Goal: Task Accomplishment & Management: Use online tool/utility

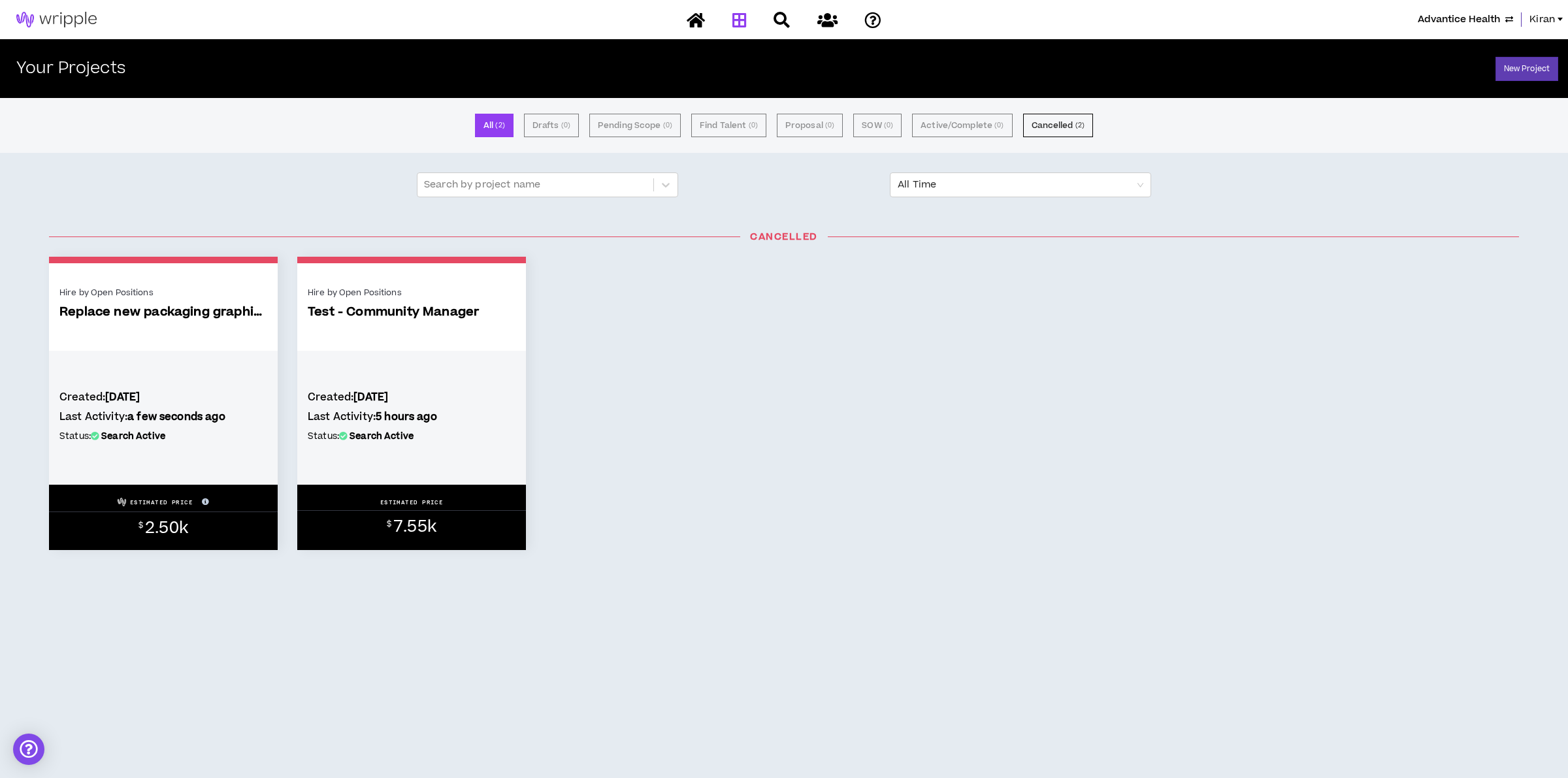
click at [1438, 12] on span "Advantice Health" at bounding box center [1458, 19] width 82 height 15
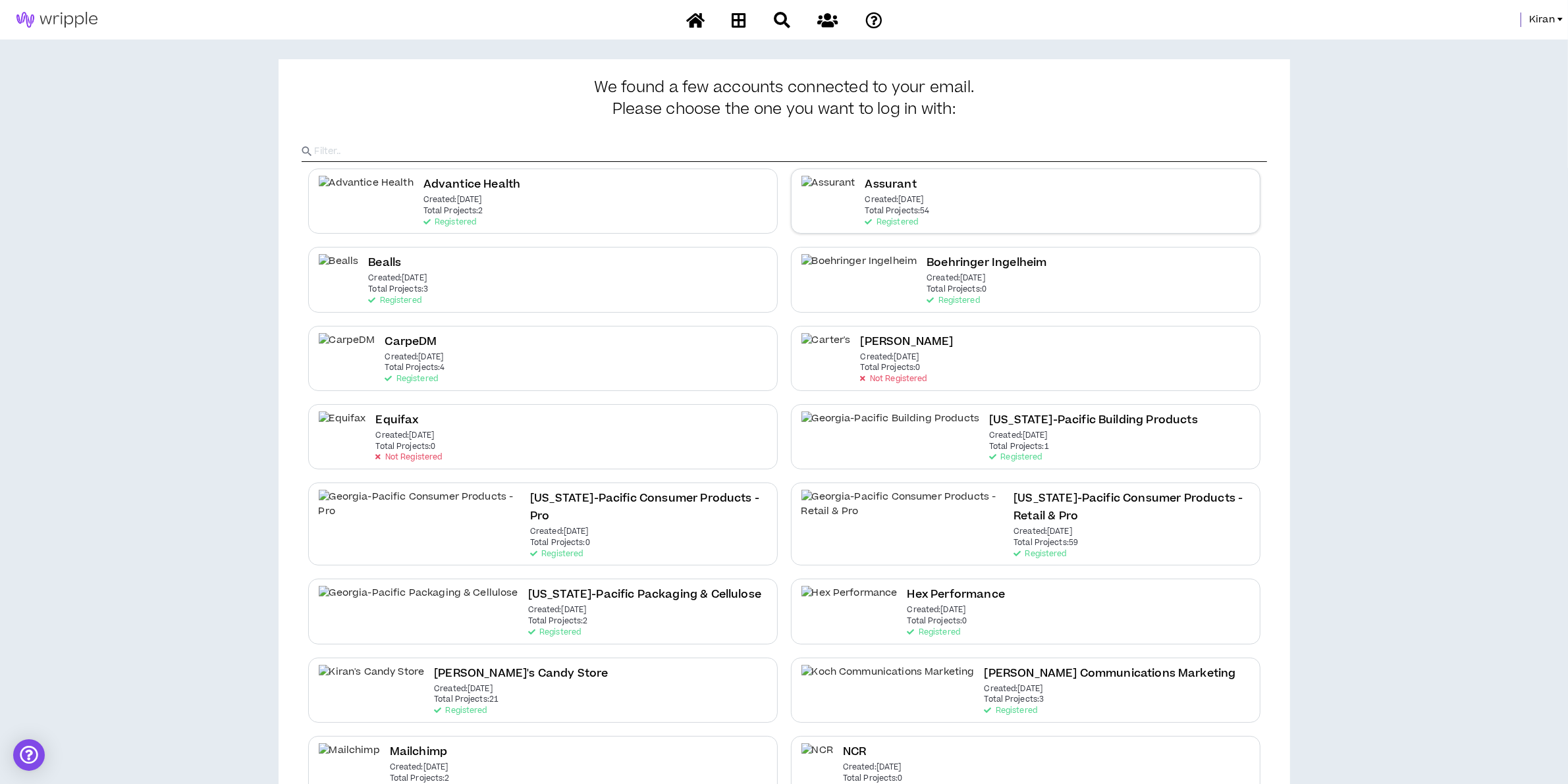
click at [921, 204] on div "Assurant Created: [DATE] Total Projects: 54 Registered" at bounding box center [1025, 201] width 469 height 65
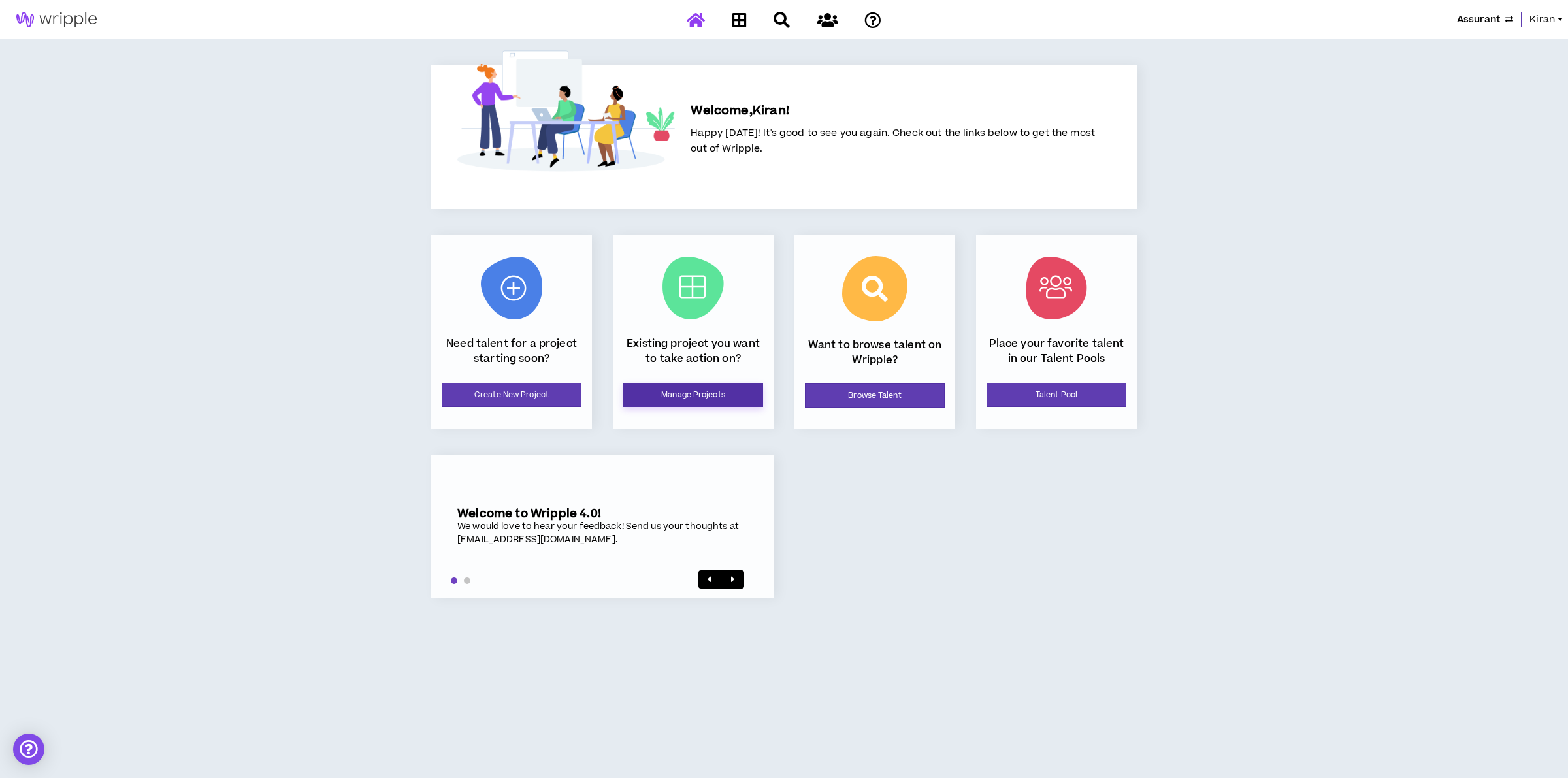
click at [731, 386] on link "Manage Projects" at bounding box center [693, 394] width 140 height 24
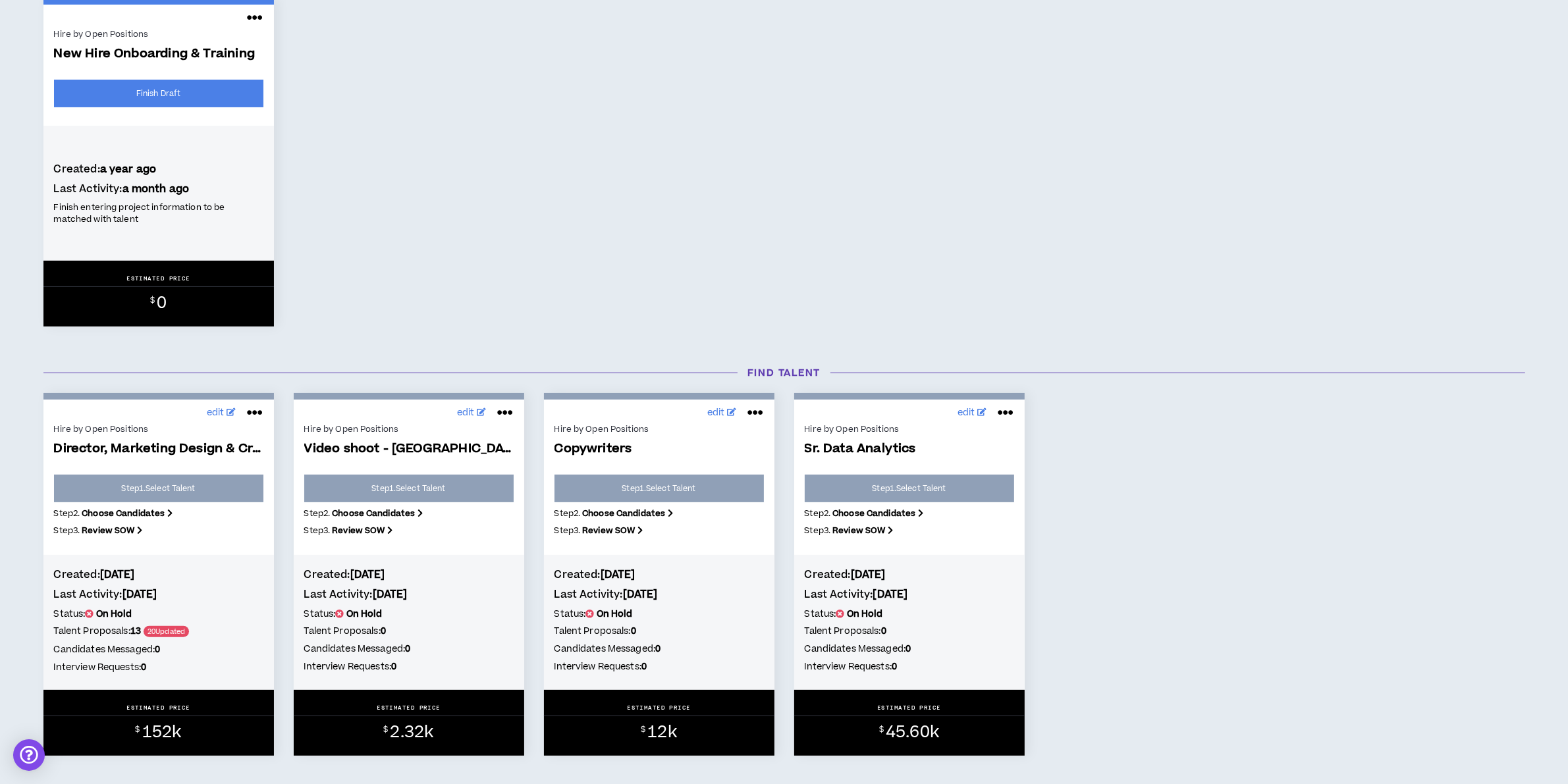
scroll to position [576, 0]
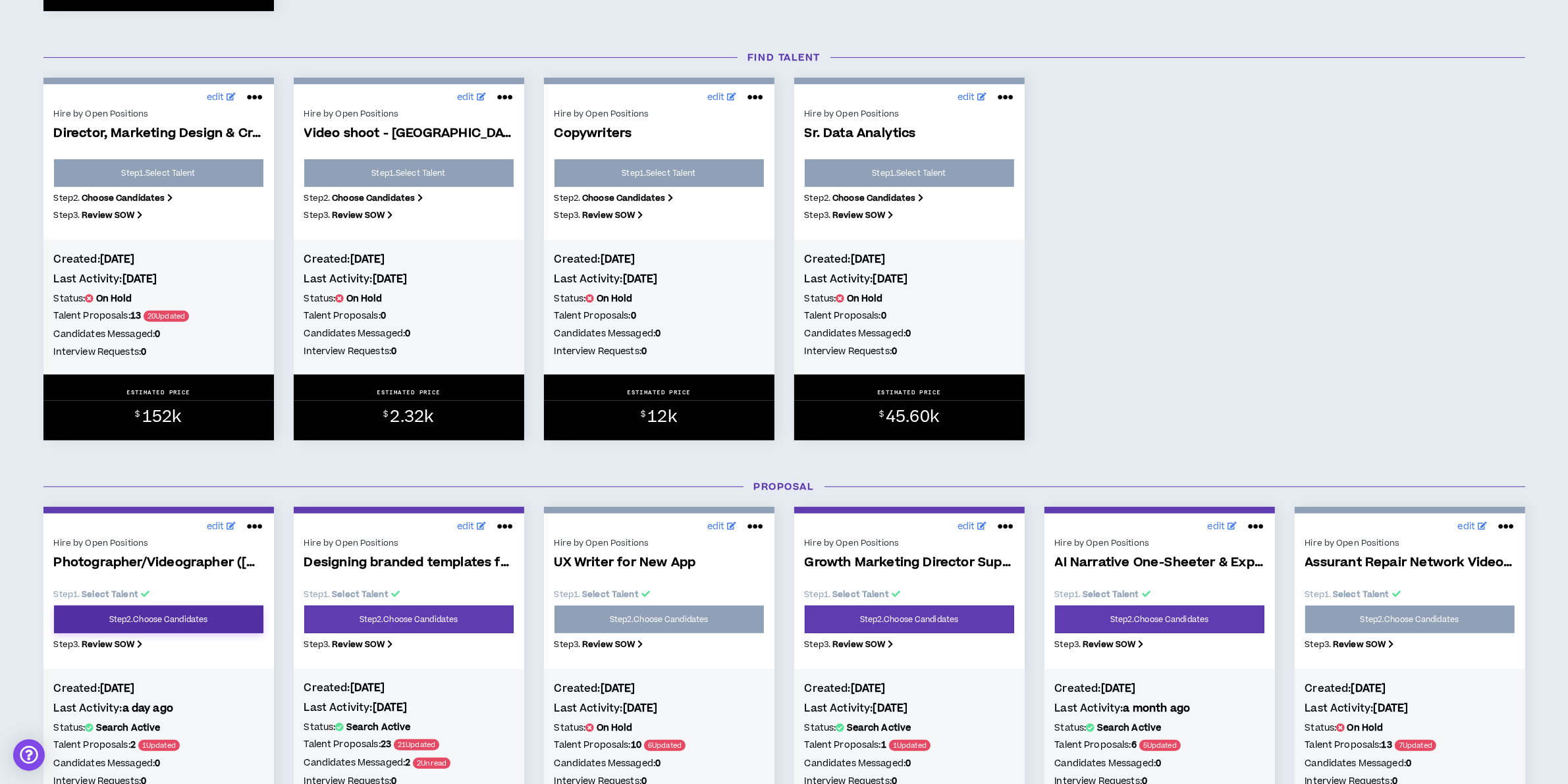
click at [132, 616] on link "Step 2 . Choose Candidates" at bounding box center [159, 619] width 209 height 28
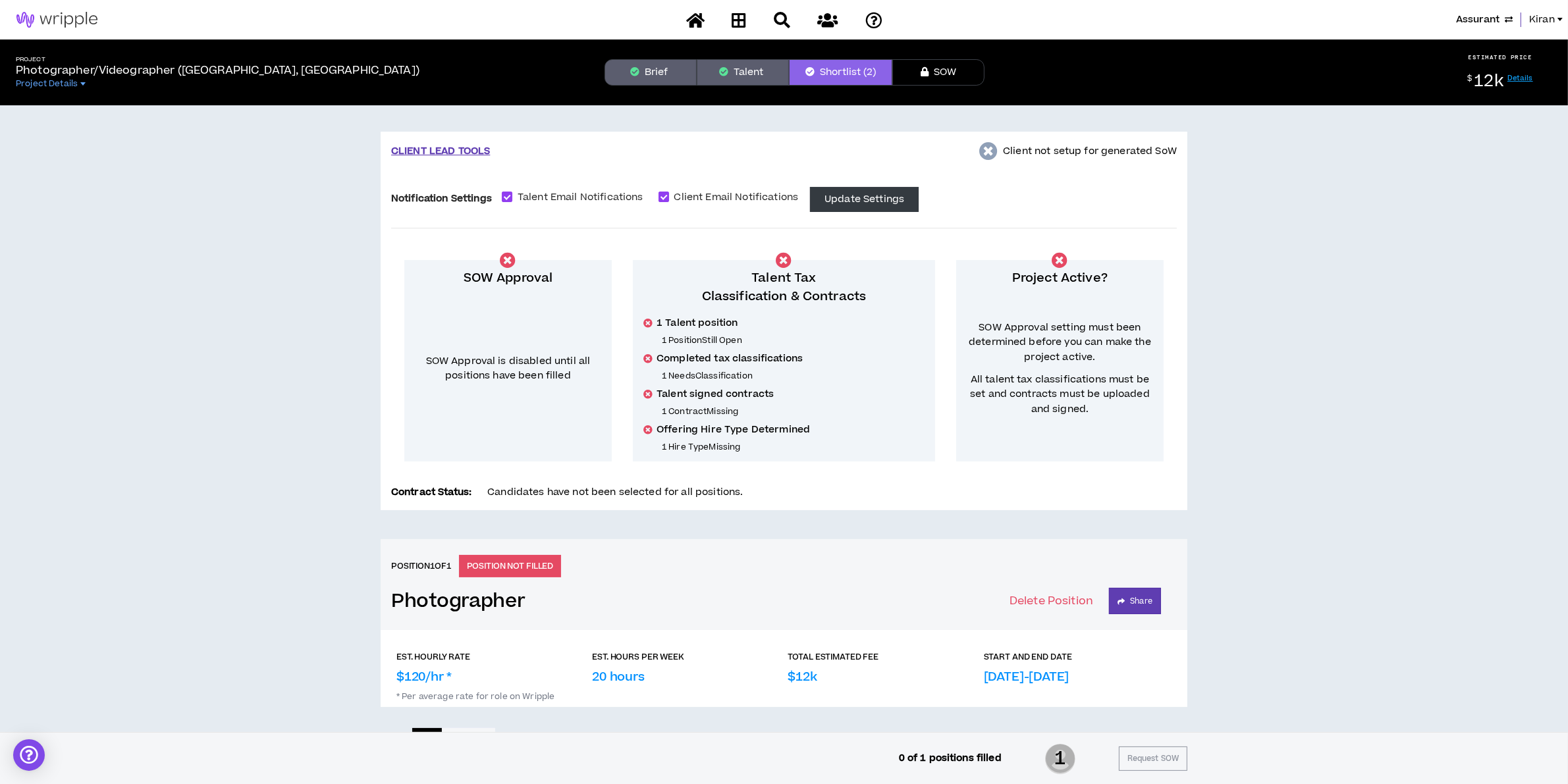
click at [743, 67] on button "Talent" at bounding box center [743, 73] width 92 height 26
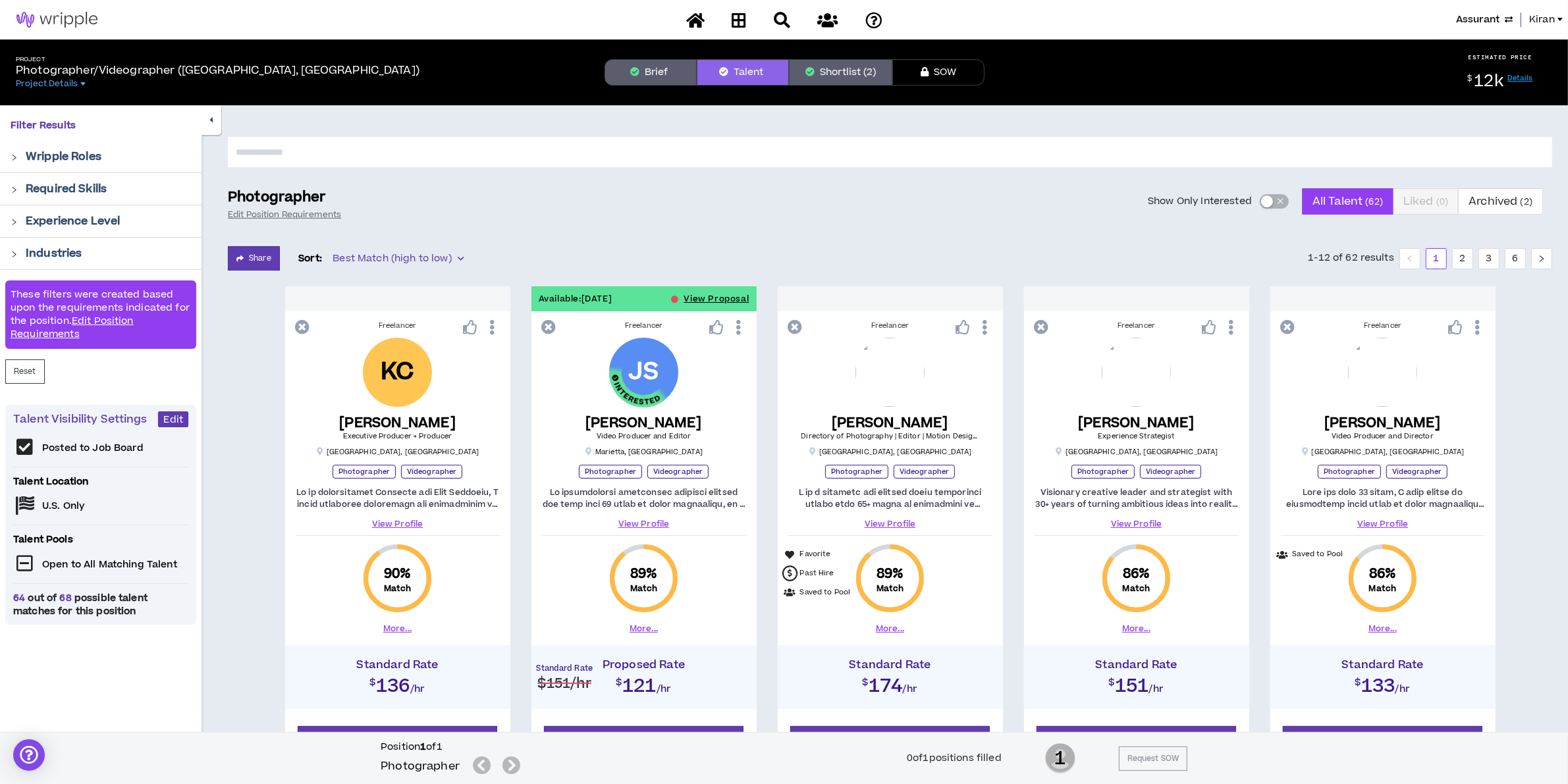
click at [1265, 200] on div "button" at bounding box center [1266, 201] width 12 height 12
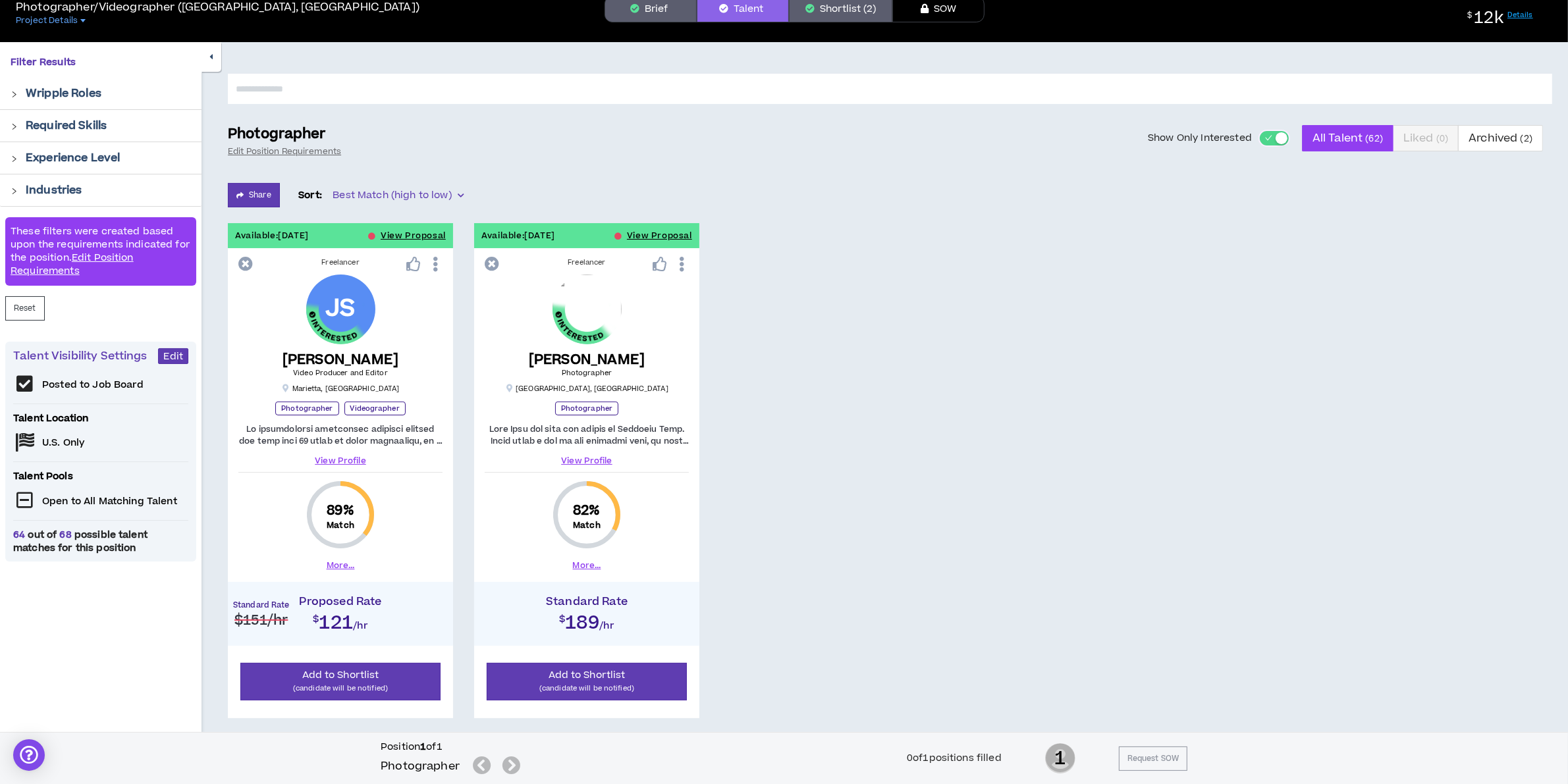
scroll to position [117, 0]
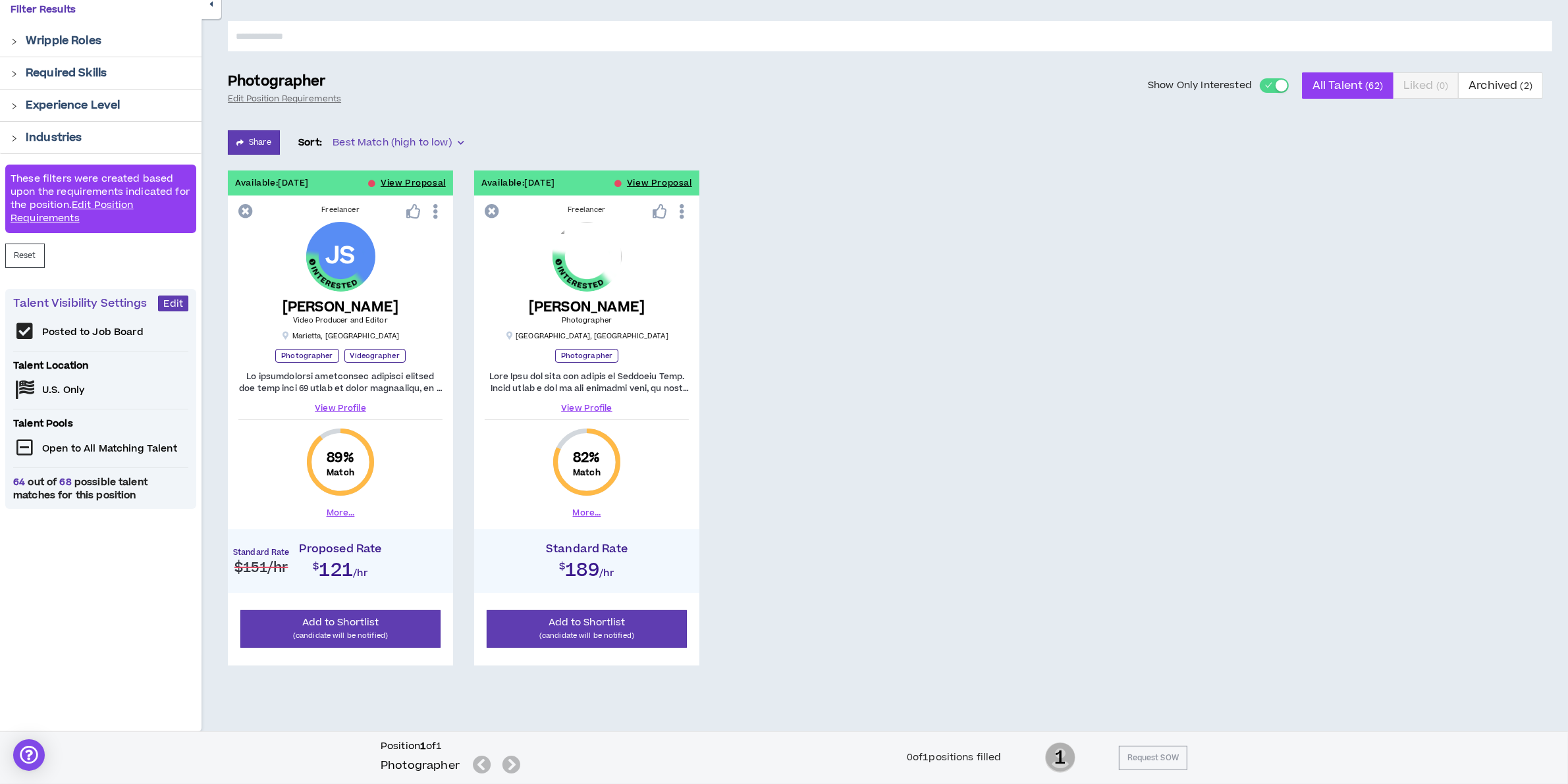
click at [1275, 81] on div "button" at bounding box center [1281, 85] width 12 height 12
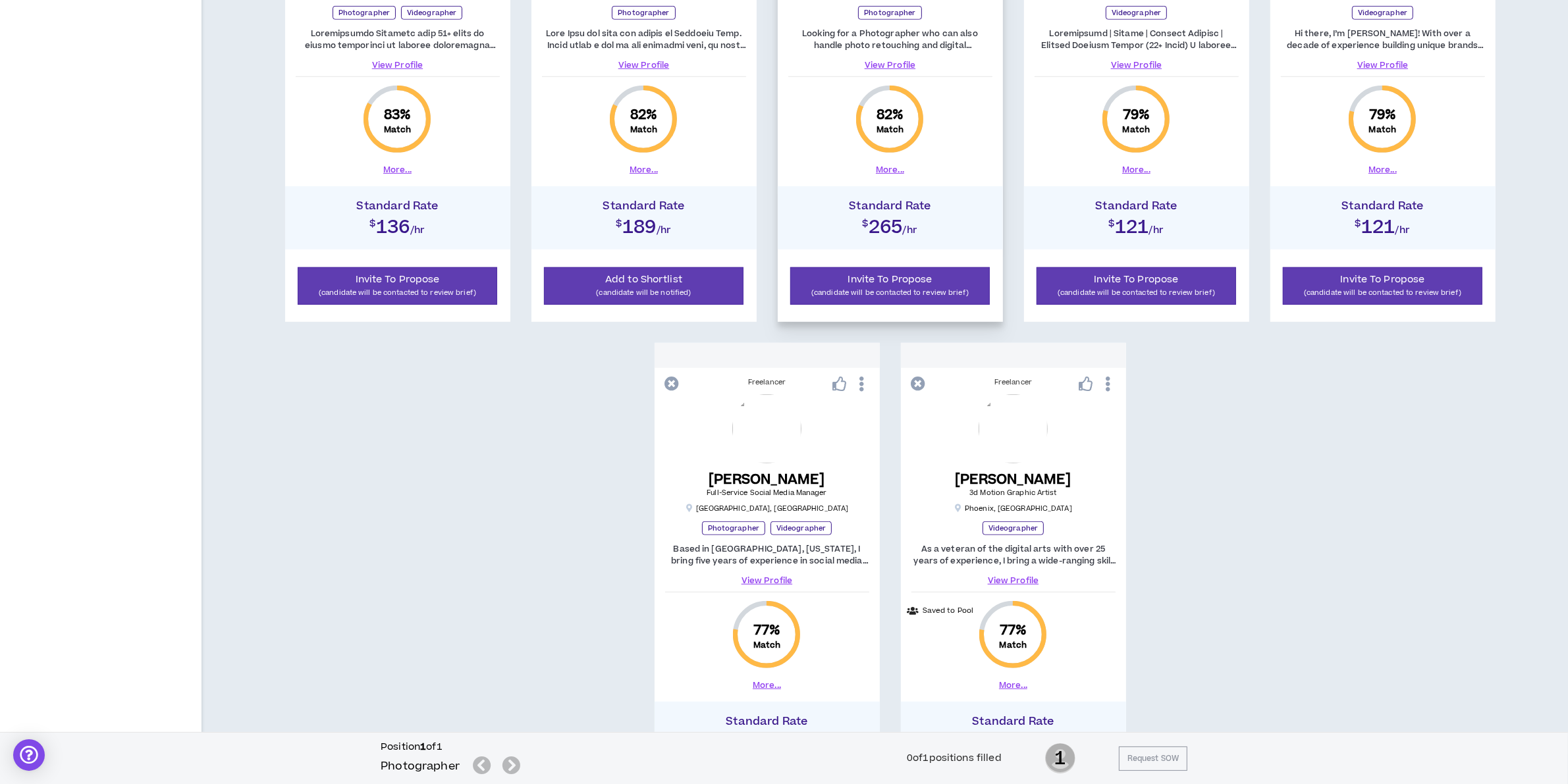
scroll to position [1169, 0]
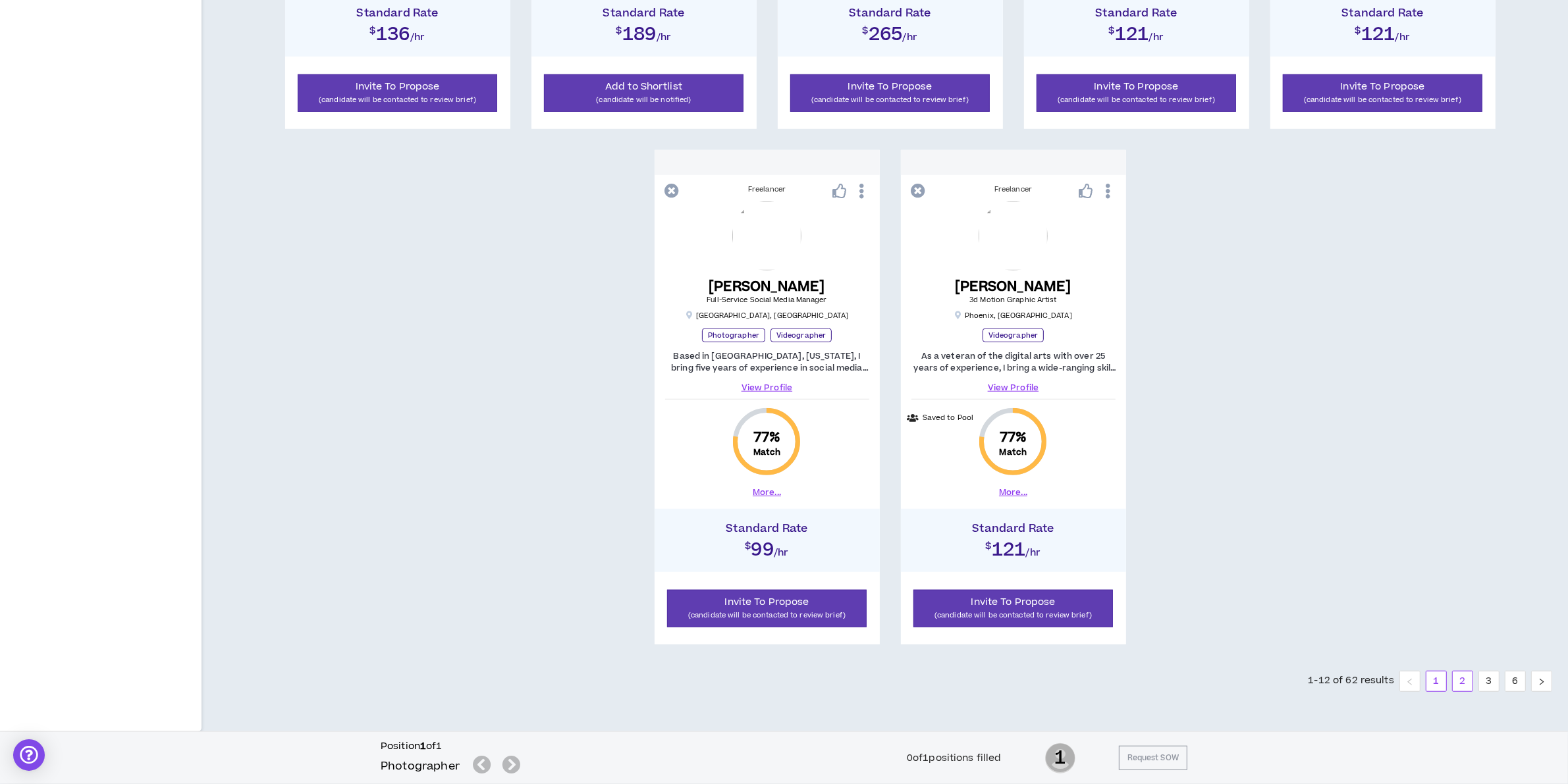
click at [1472, 680] on link "2" at bounding box center [1463, 681] width 20 height 20
